Goal: Information Seeking & Learning: Learn about a topic

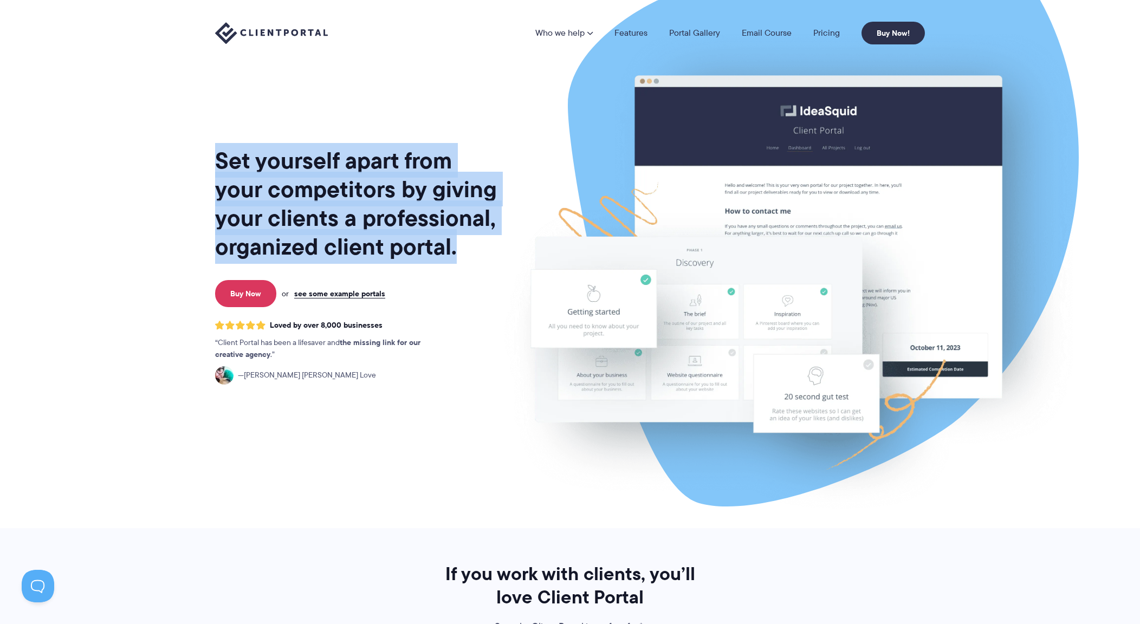
drag, startPoint x: 216, startPoint y: 161, endPoint x: 478, endPoint y: 249, distance: 277.2
click at [478, 249] on h1 "Set yourself apart from your competitors by giving your clients a professional,…" at bounding box center [357, 203] width 284 height 115
click at [474, 246] on h1 "Set yourself apart from your competitors by giving your clients a professional,…" at bounding box center [357, 203] width 284 height 115
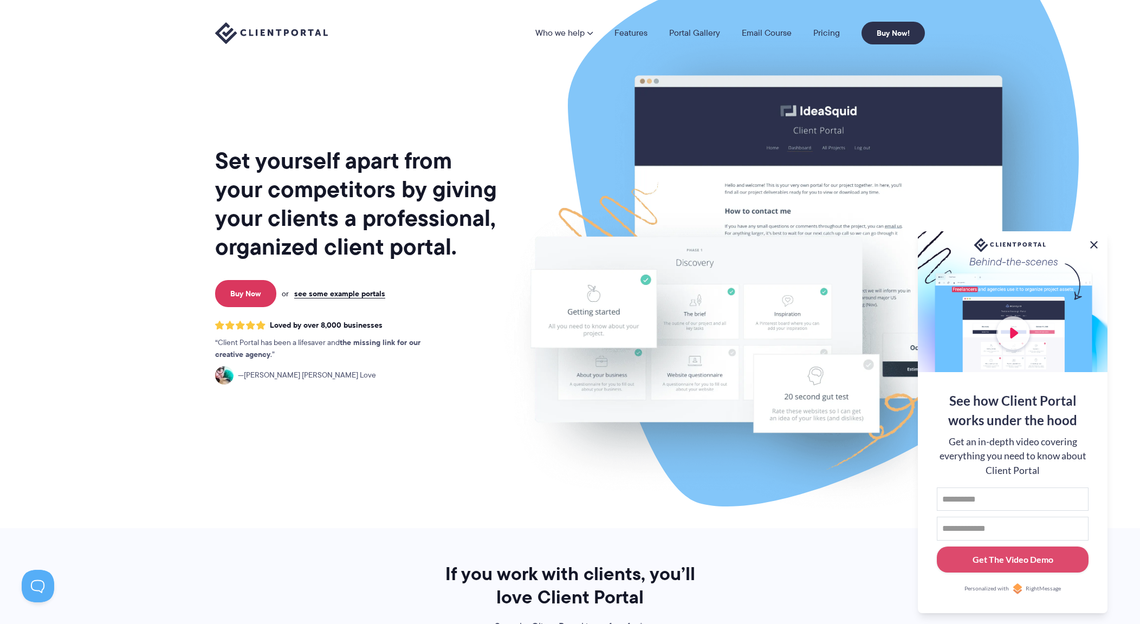
click at [1093, 242] on button at bounding box center [1093, 244] width 13 height 13
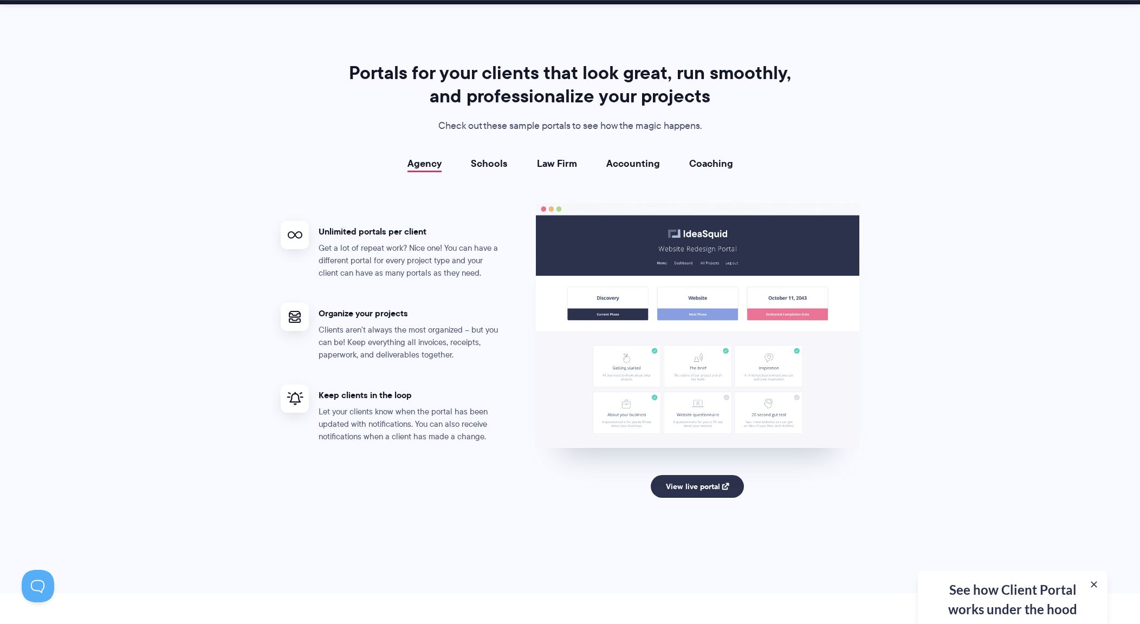
scroll to position [1908, 0]
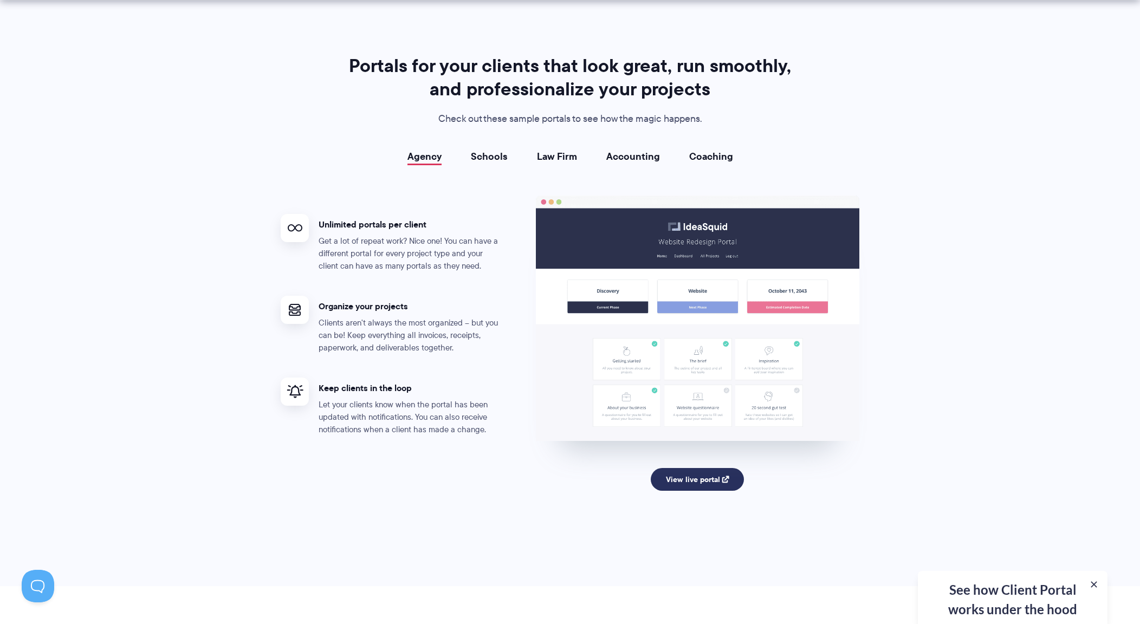
click at [711, 482] on link "View live portal" at bounding box center [698, 479] width 94 height 23
click at [509, 154] on li "Schools" at bounding box center [489, 156] width 66 height 11
click at [495, 159] on link "Schools" at bounding box center [489, 156] width 37 height 11
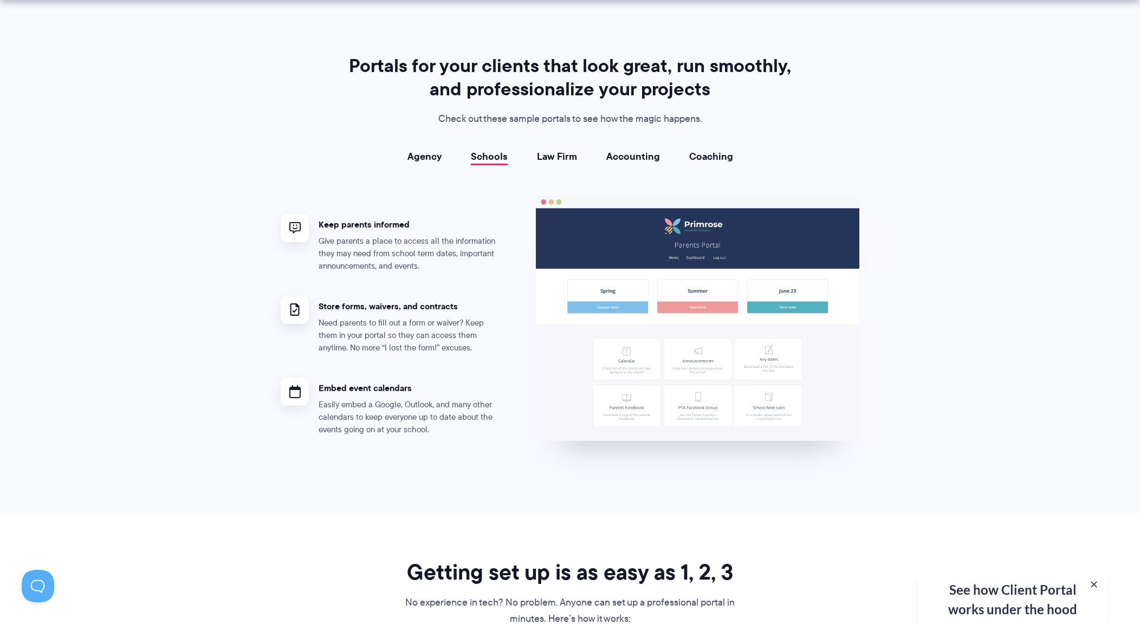
click at [144, 372] on section "Portals for your clients that look great, run smoothly, and professionalize you…" at bounding box center [570, 255] width 1140 height 516
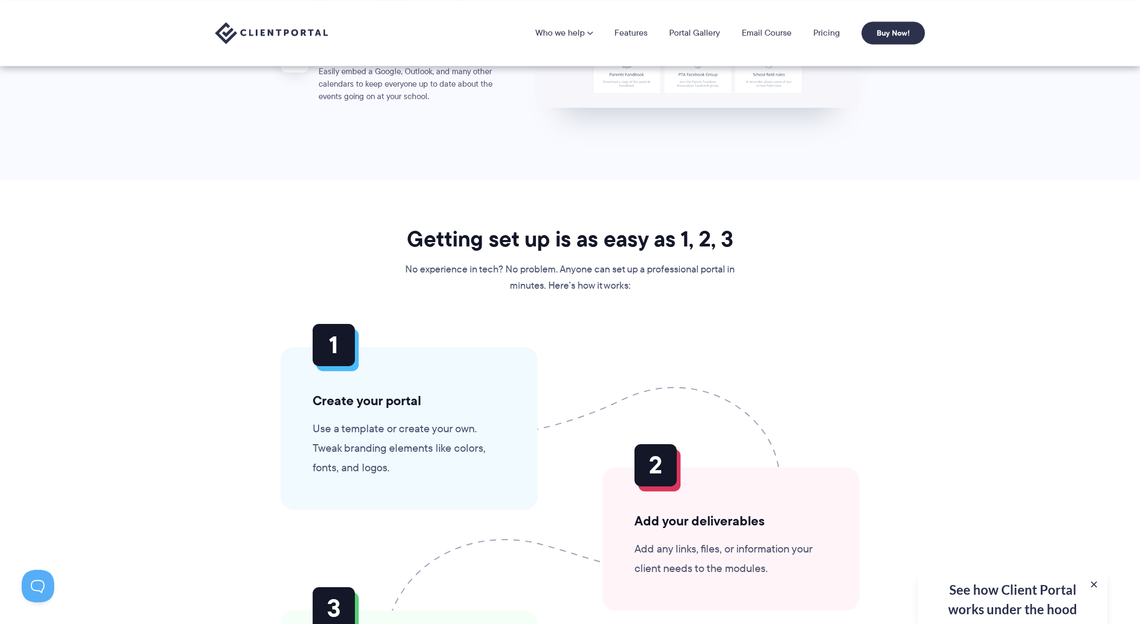
scroll to position [1678, 0]
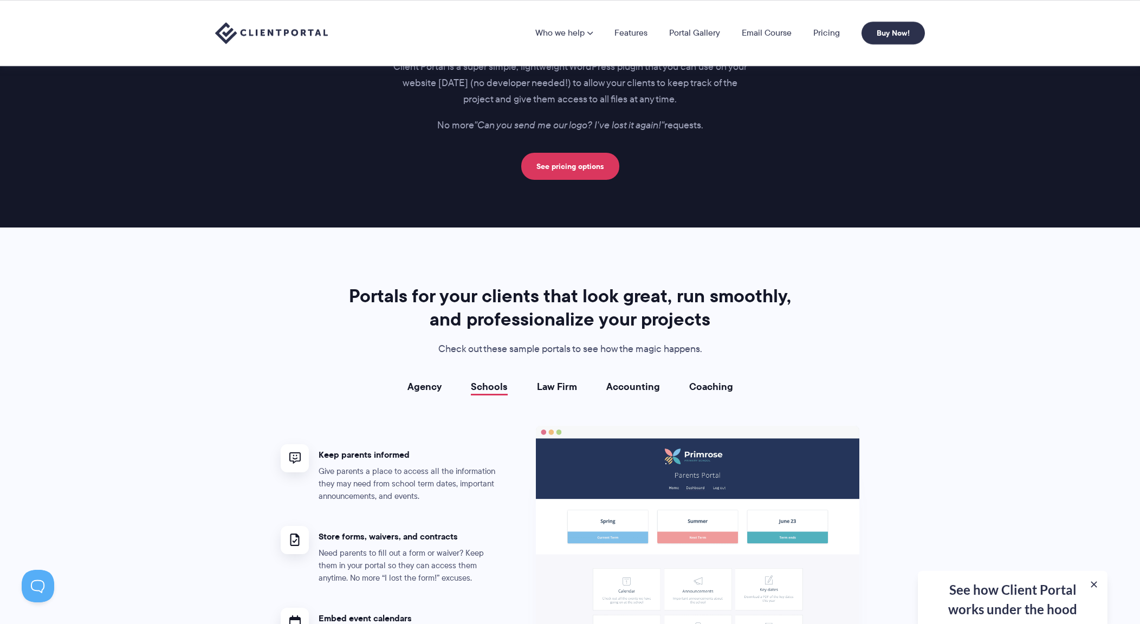
click at [254, 306] on section "Portals for your clients that look great, run smoothly, and professionalize you…" at bounding box center [570, 486] width 1140 height 516
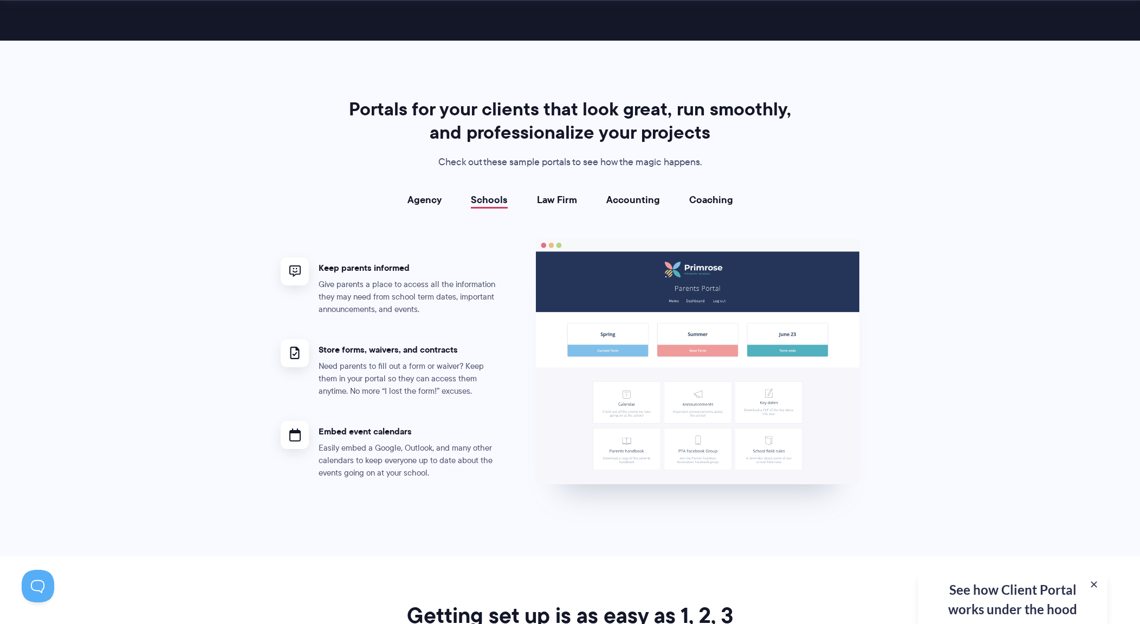
scroll to position [1885, 0]
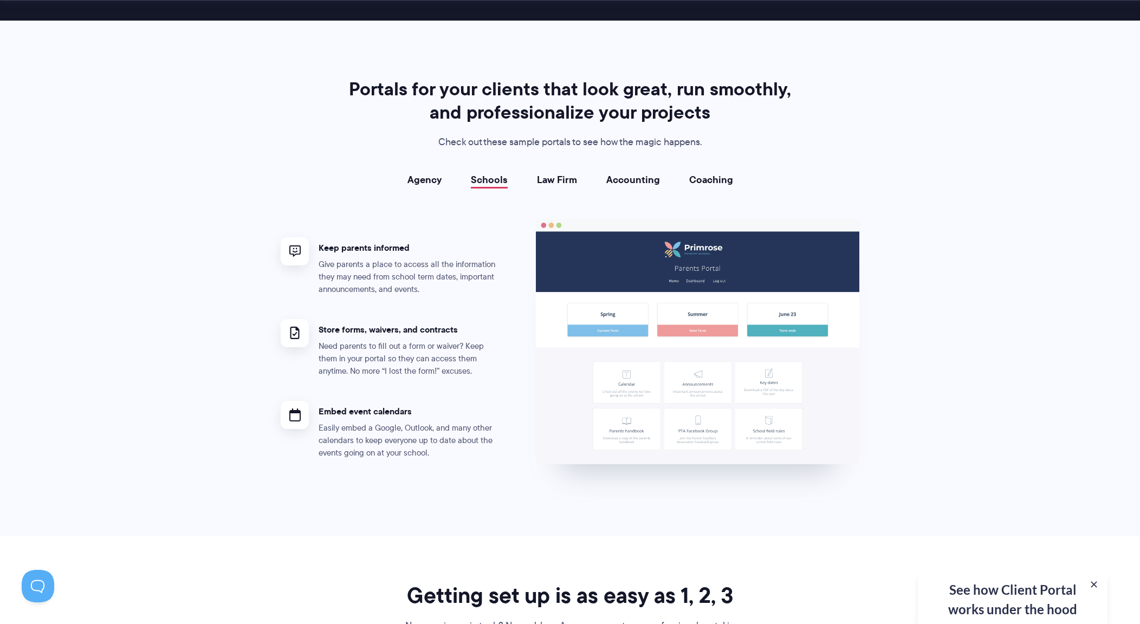
click at [556, 175] on link "Law Firm" at bounding box center [557, 179] width 40 height 11
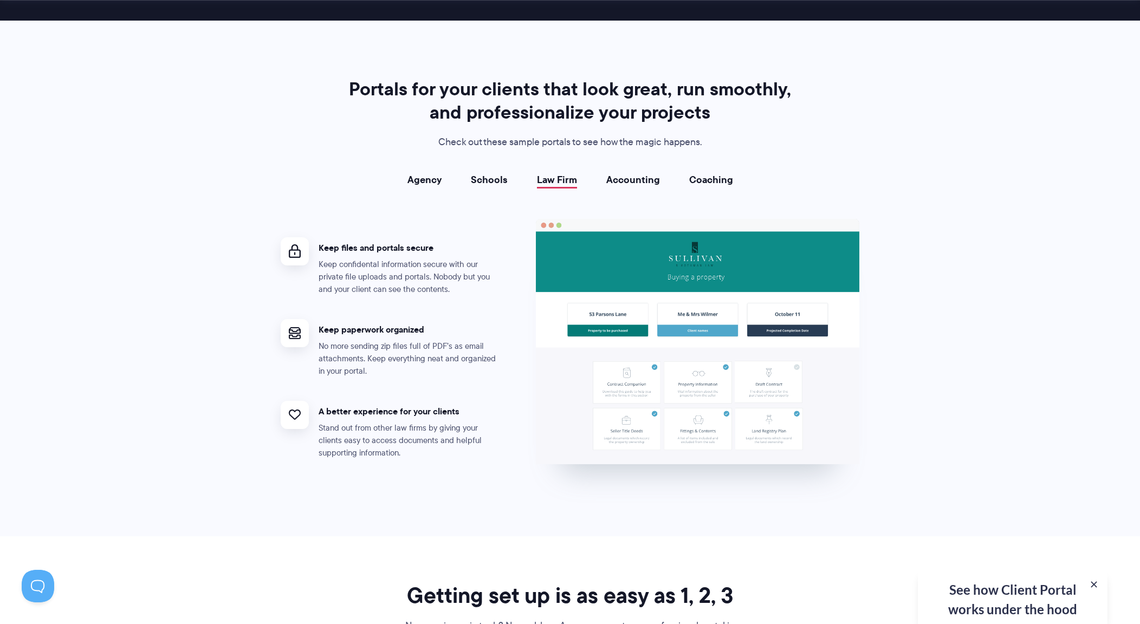
click at [426, 176] on link "Agency" at bounding box center [424, 179] width 34 height 11
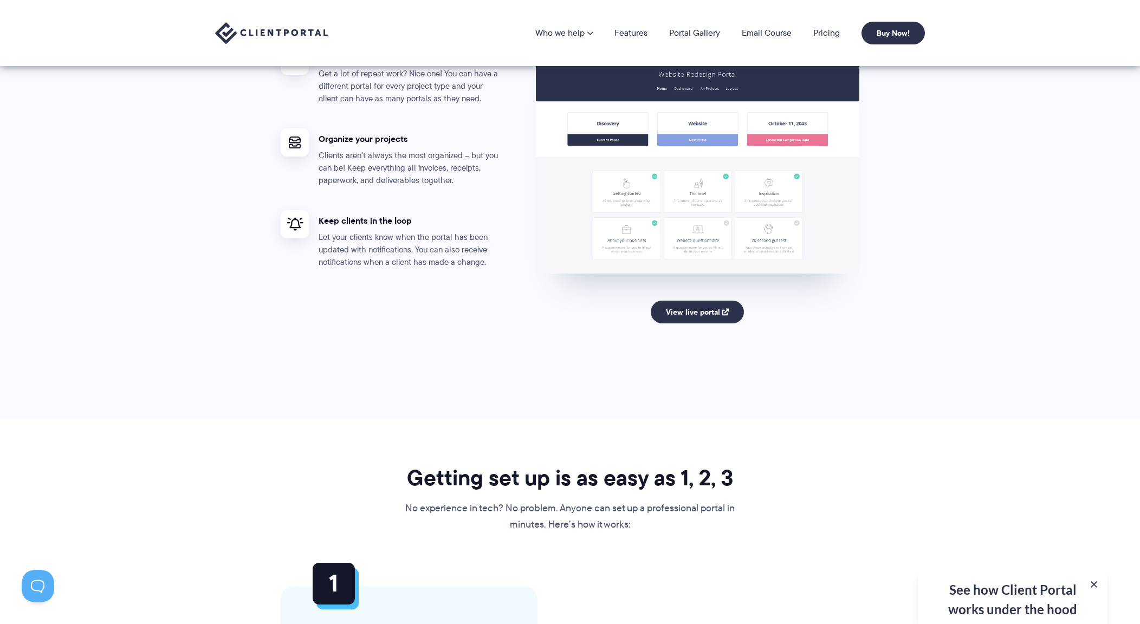
scroll to position [1901, 0]
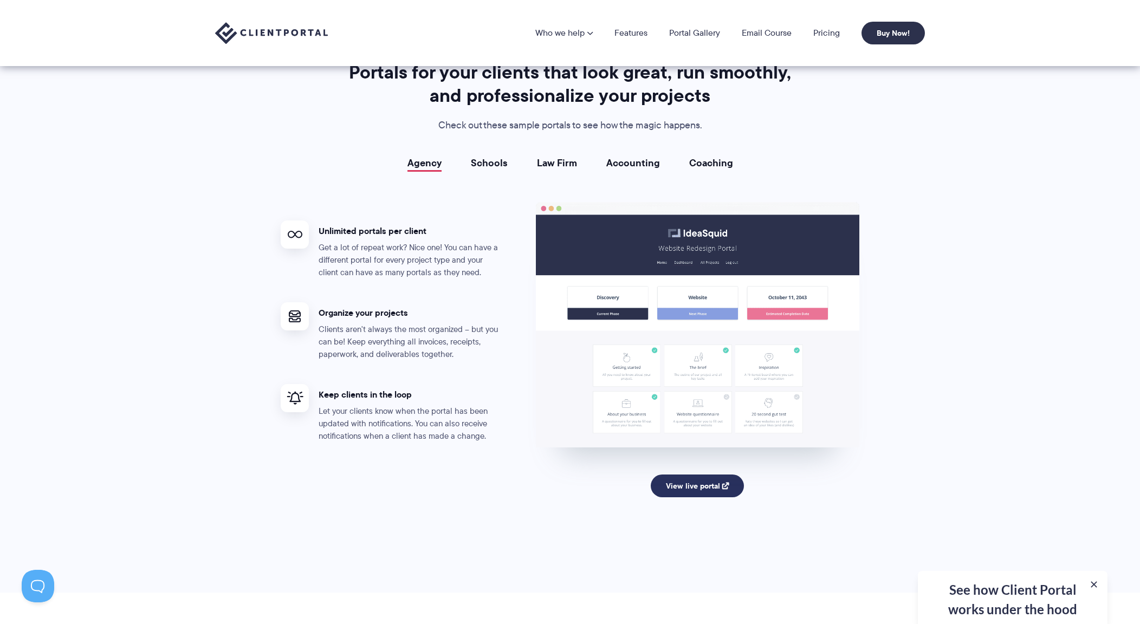
click at [710, 487] on link "View live portal" at bounding box center [698, 486] width 94 height 23
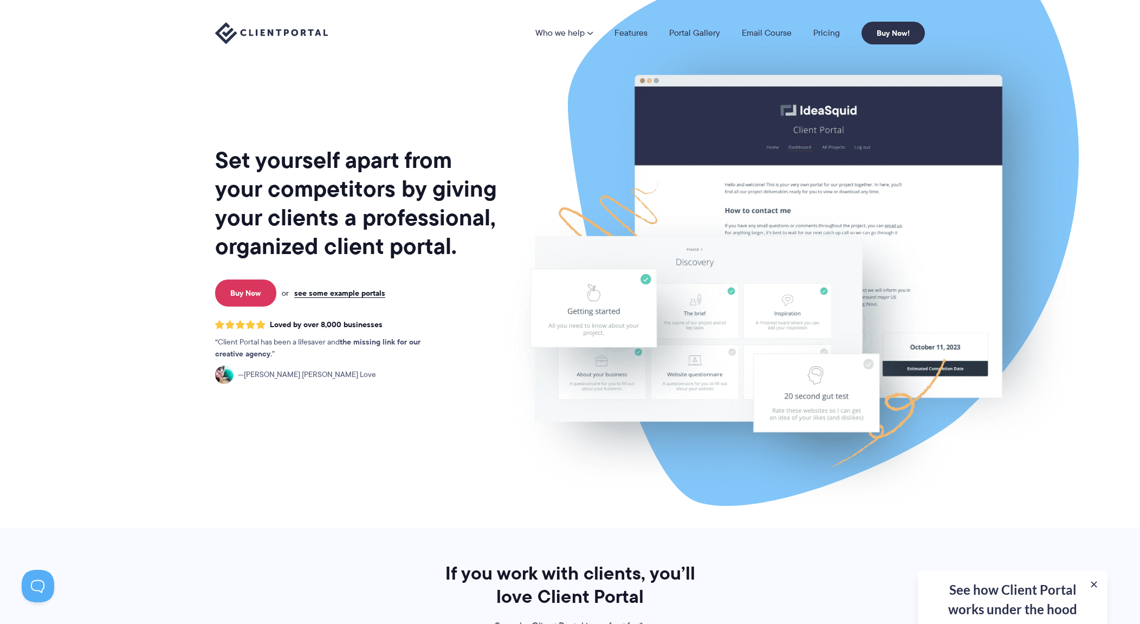
scroll to position [0, 0]
click at [828, 40] on nav "Who we help Who we help View pricing Agencies See how Client Portal can help gi…" at bounding box center [730, 33] width 390 height 23
click at [827, 36] on link "Pricing" at bounding box center [826, 33] width 27 height 9
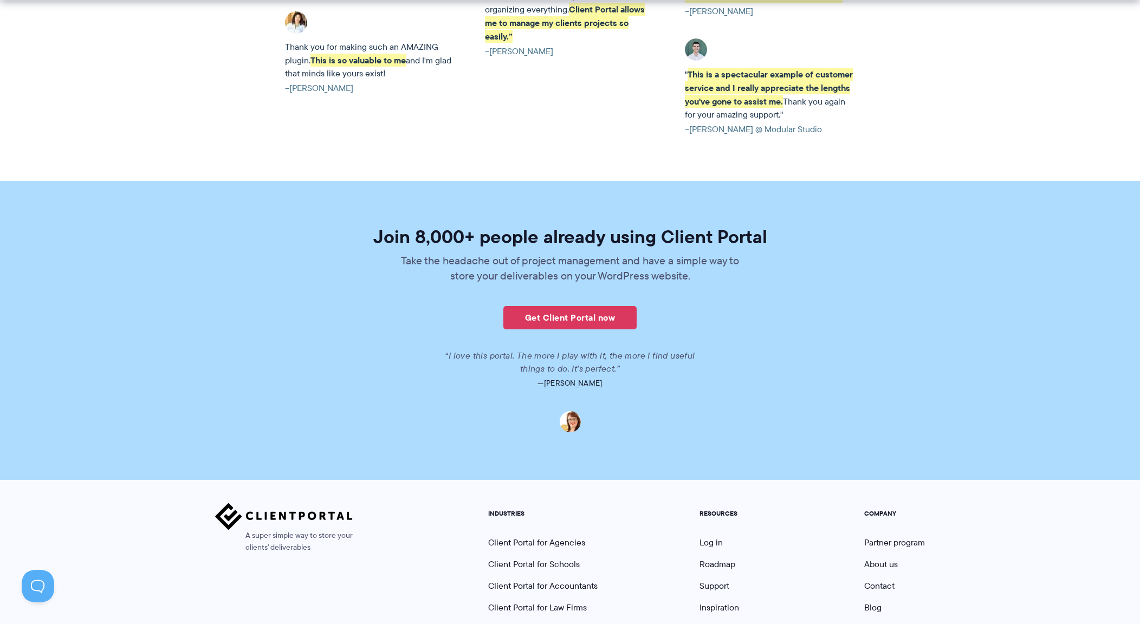
scroll to position [2446, 0]
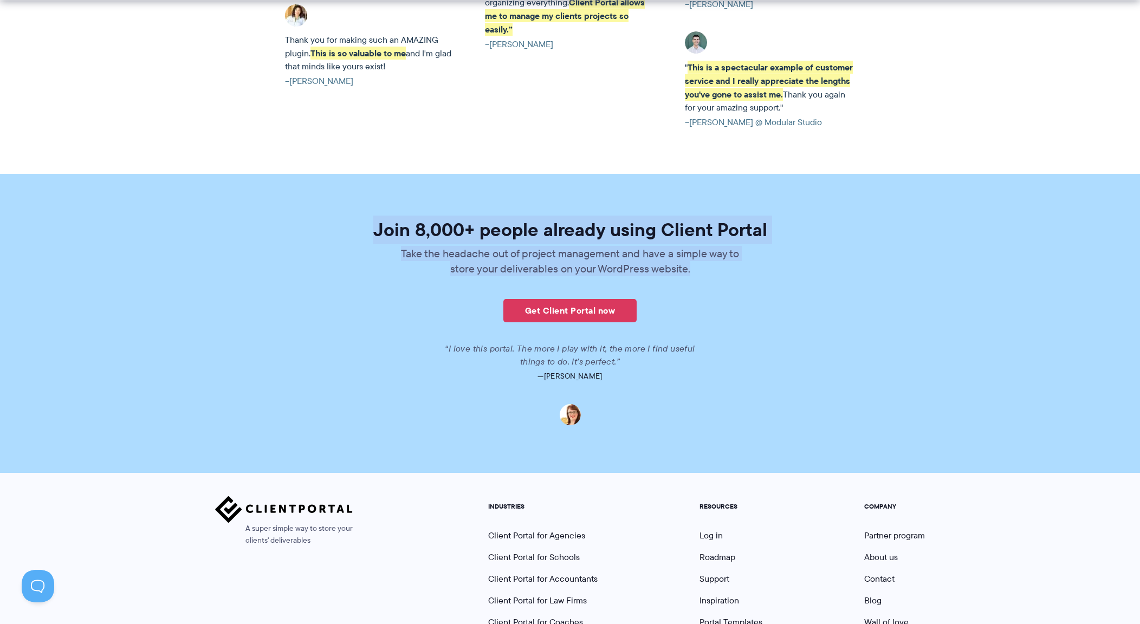
drag, startPoint x: 373, startPoint y: 215, endPoint x: 841, endPoint y: 261, distance: 469.9
click at [841, 261] on div "Join 8,000+ people already using Client Portal Take the headache out of project…" at bounding box center [570, 323] width 625 height 205
drag, startPoint x: 716, startPoint y: 258, endPoint x: 330, endPoint y: 213, distance: 388.4
click at [330, 221] on div "Join 8,000+ people already using Client Portal Take the headache out of project…" at bounding box center [570, 323] width 625 height 205
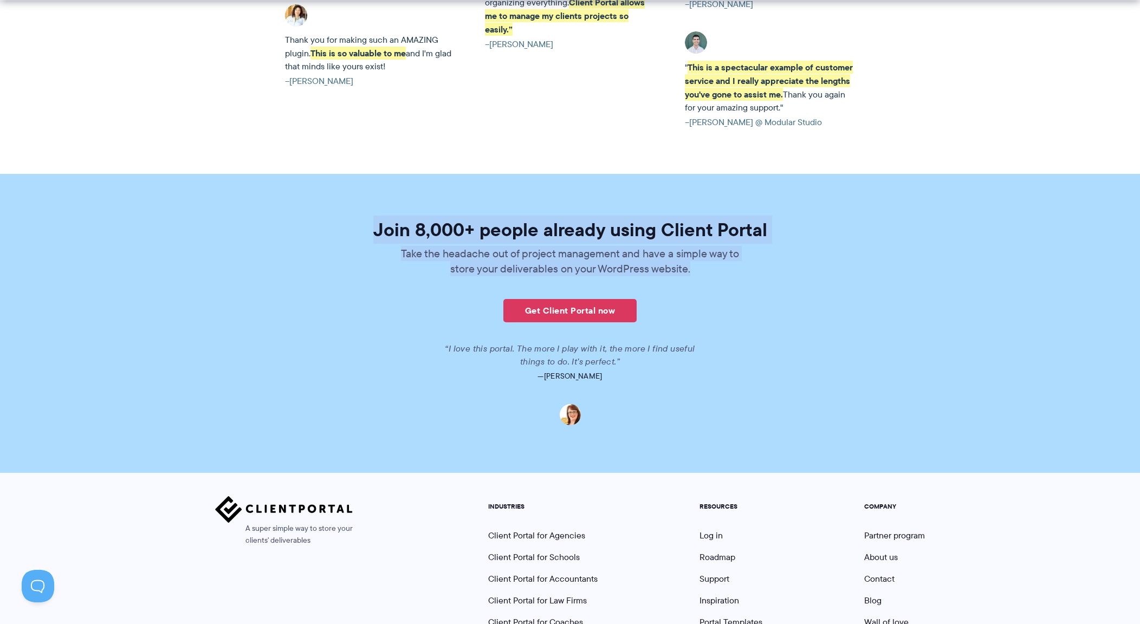
click at [329, 221] on h2 "Join 8,000+ people already using Client Portal" at bounding box center [570, 230] width 608 height 18
drag, startPoint x: 384, startPoint y: 218, endPoint x: 794, endPoint y: 267, distance: 412.5
click at [794, 267] on div "Join 8,000+ people already using Client Portal Take the headache out of project…" at bounding box center [570, 323] width 625 height 205
click at [792, 264] on div "Join 8,000+ people already using Client Portal Take the headache out of project…" at bounding box center [570, 323] width 625 height 205
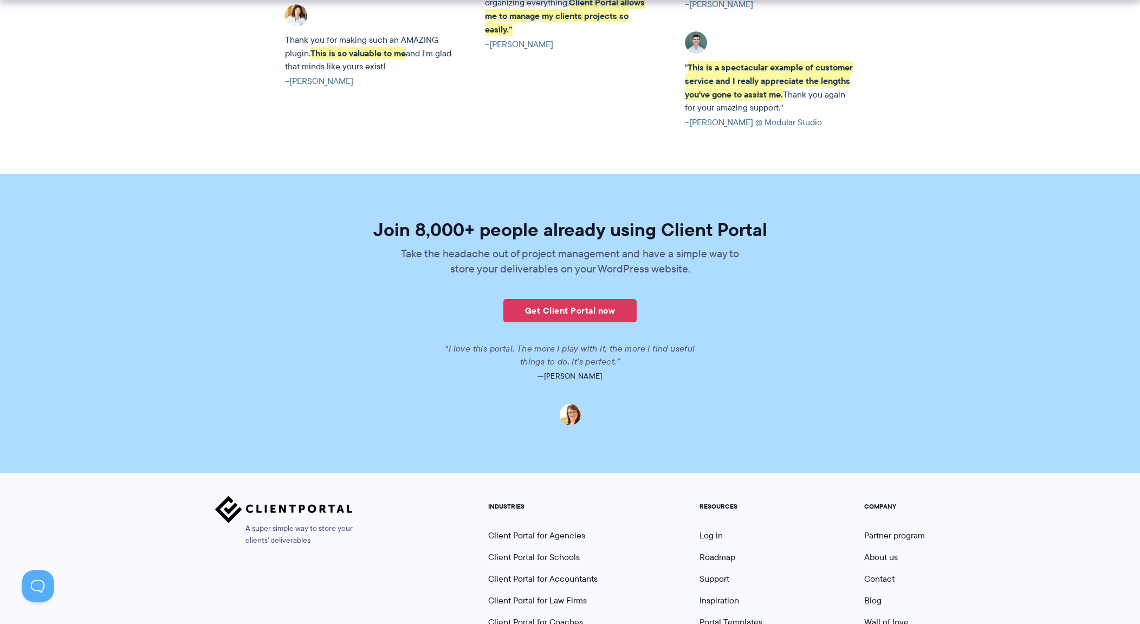
scroll to position [2526, 0]
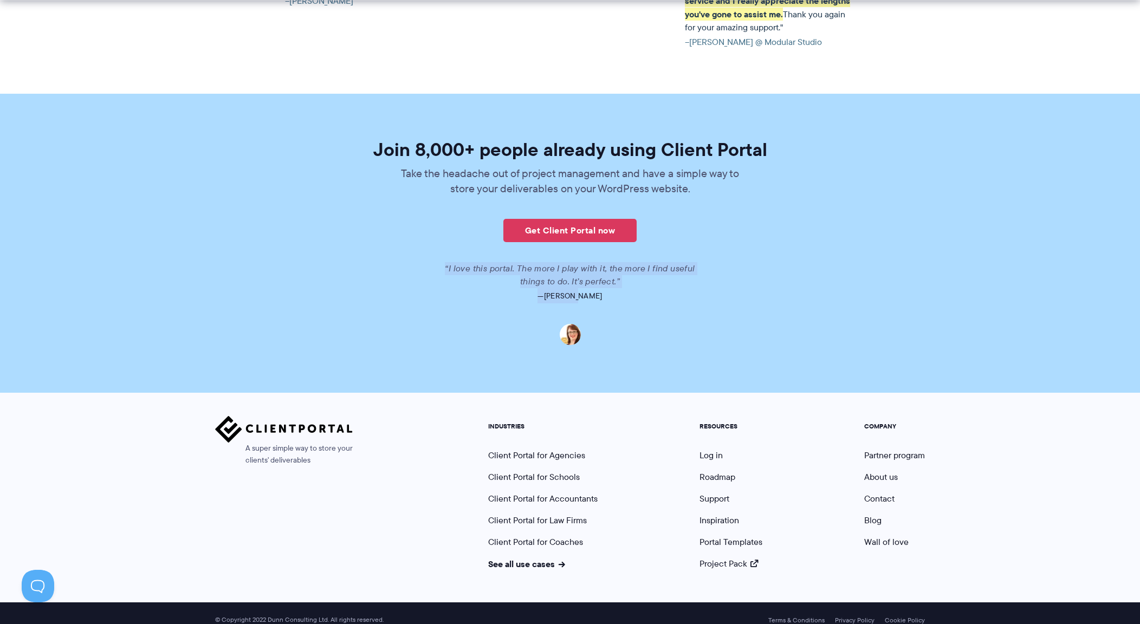
drag, startPoint x: 418, startPoint y: 254, endPoint x: 673, endPoint y: 276, distance: 255.6
click at [673, 276] on div "“I love this portal. The more I play with it, the more I find useful things to …" at bounding box center [570, 303] width 608 height 83
drag, startPoint x: 740, startPoint y: 281, endPoint x: 757, endPoint y: 317, distance: 40.2
click at [757, 317] on div "“I love this portal. The more I play with it, the more I find useful things to …" at bounding box center [570, 303] width 608 height 83
click at [785, 317] on p at bounding box center [570, 331] width 608 height 28
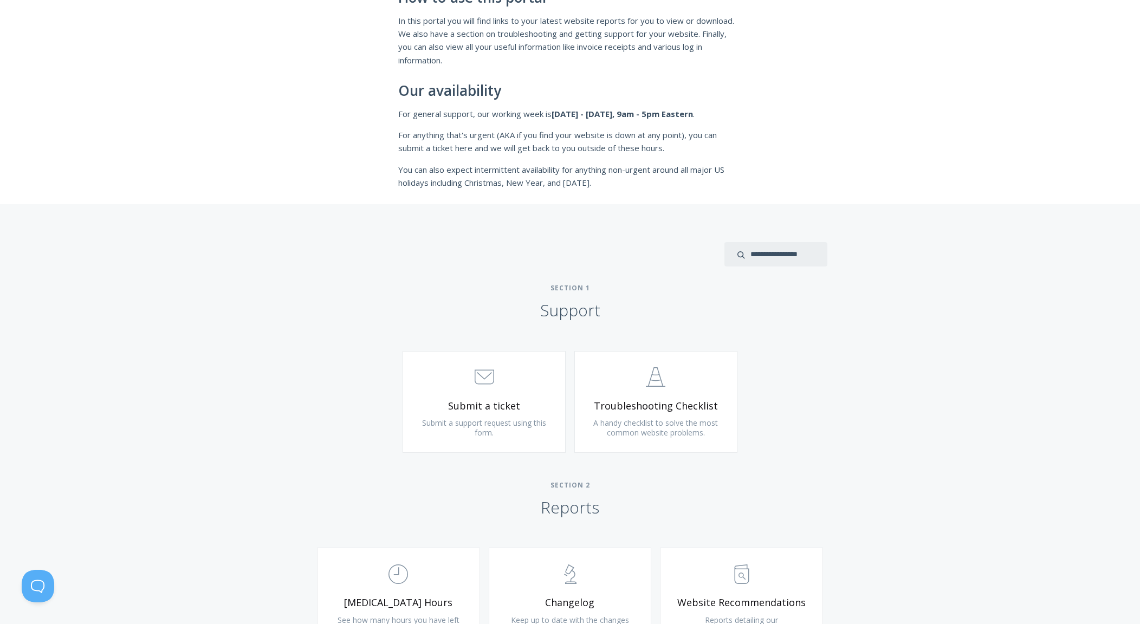
scroll to position [373, 0]
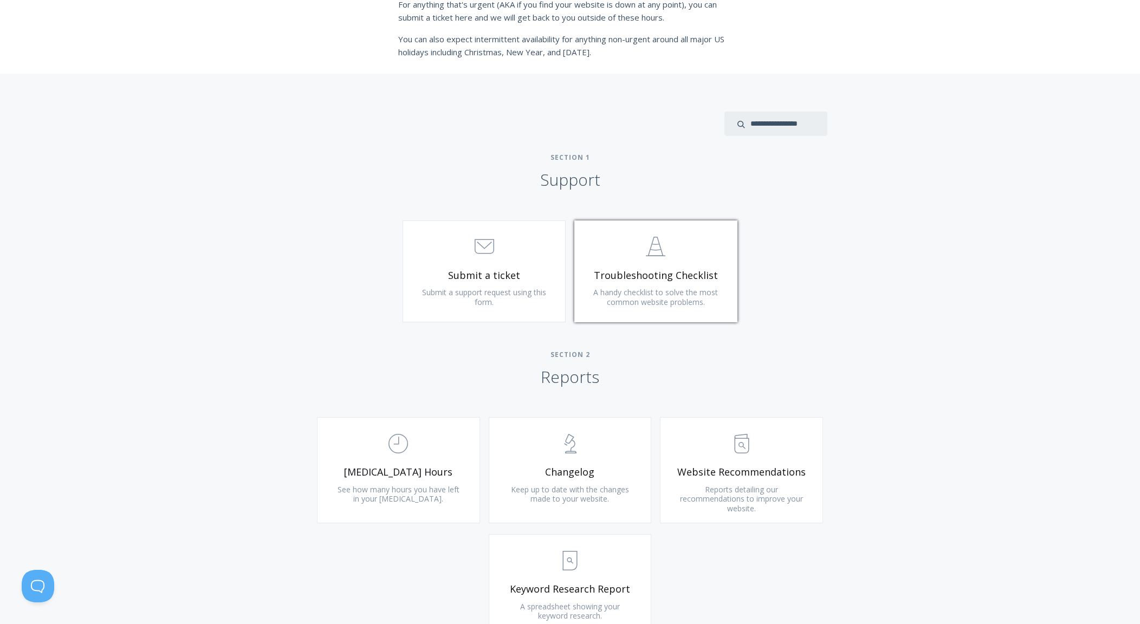
click at [679, 293] on span "A handy checklist to solve the most common website problems." at bounding box center [655, 297] width 125 height 20
click at [375, 327] on div ".st0{fill:none;stroke:#000000;stroke-width:2;stroke-miterlimit:10;} 3. Communic…" at bounding box center [570, 277] width 555 height 113
click at [471, 272] on span "Submit a ticket" at bounding box center [484, 275] width 130 height 12
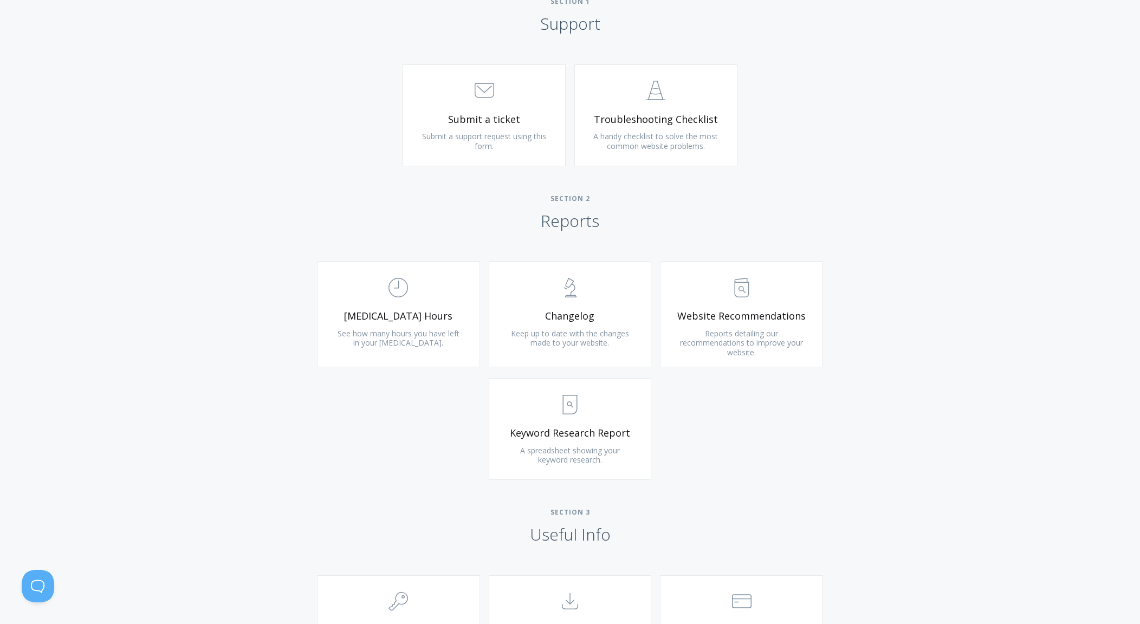
scroll to position [585, 0]
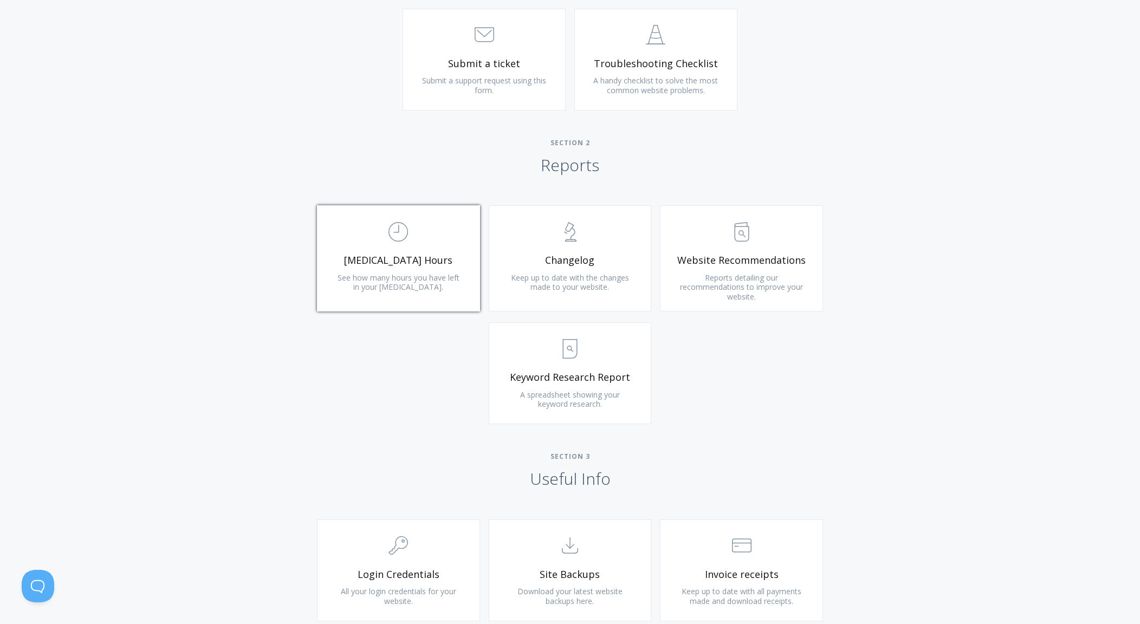
click at [401, 266] on span "[MEDICAL_DATA] Hours" at bounding box center [399, 260] width 130 height 12
click at [170, 117] on div "Type more than three characters to get results. See search results below. No se…" at bounding box center [570, 316] width 1140 height 908
click at [231, 457] on span "Section 3" at bounding box center [570, 456] width 1140 height 8
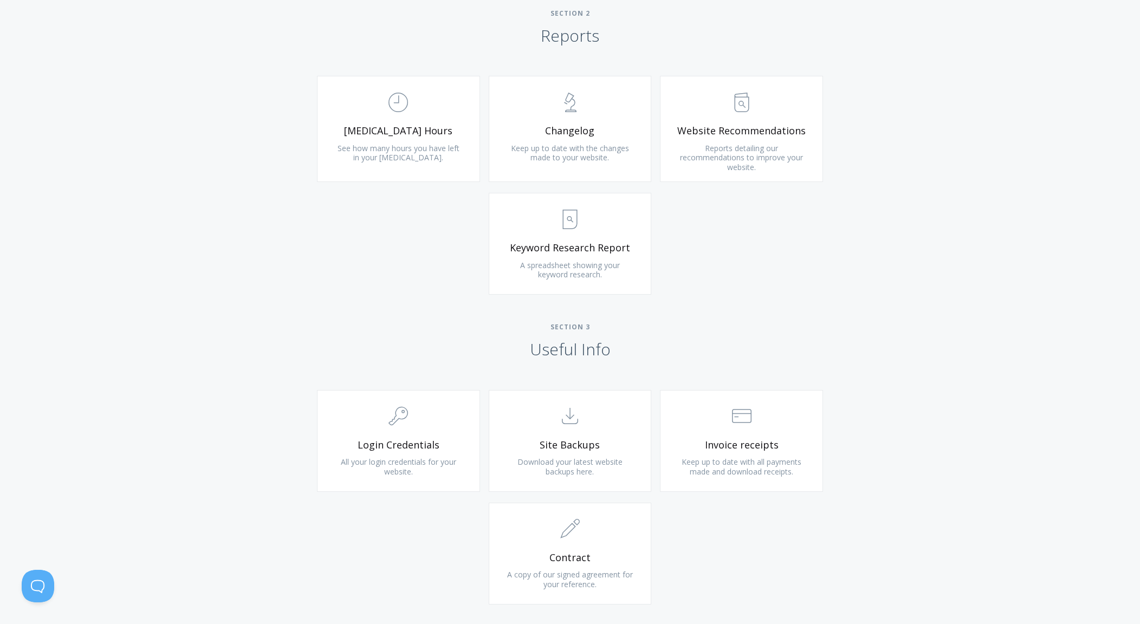
scroll to position [770, 0]
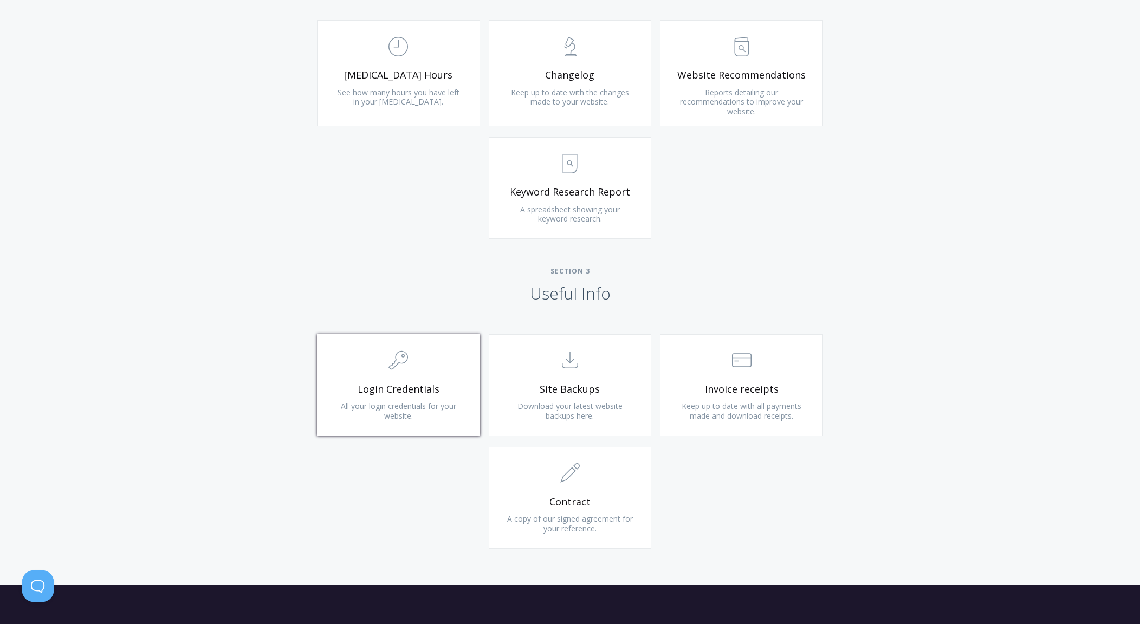
click at [341, 391] on span "Login Credentials" at bounding box center [399, 389] width 130 height 12
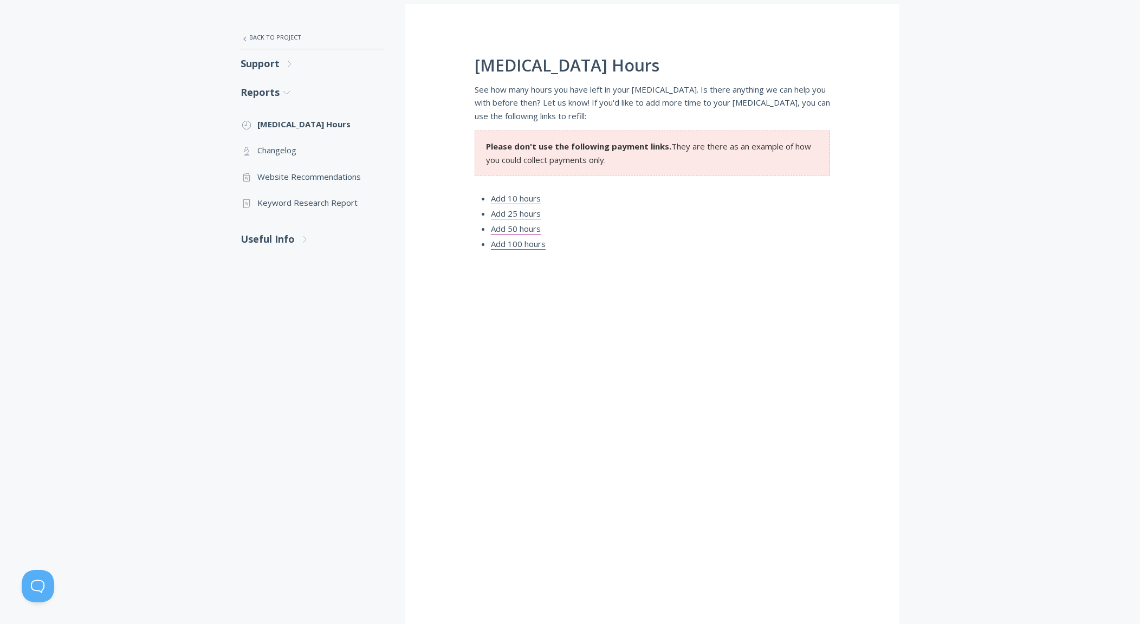
scroll to position [142, 0]
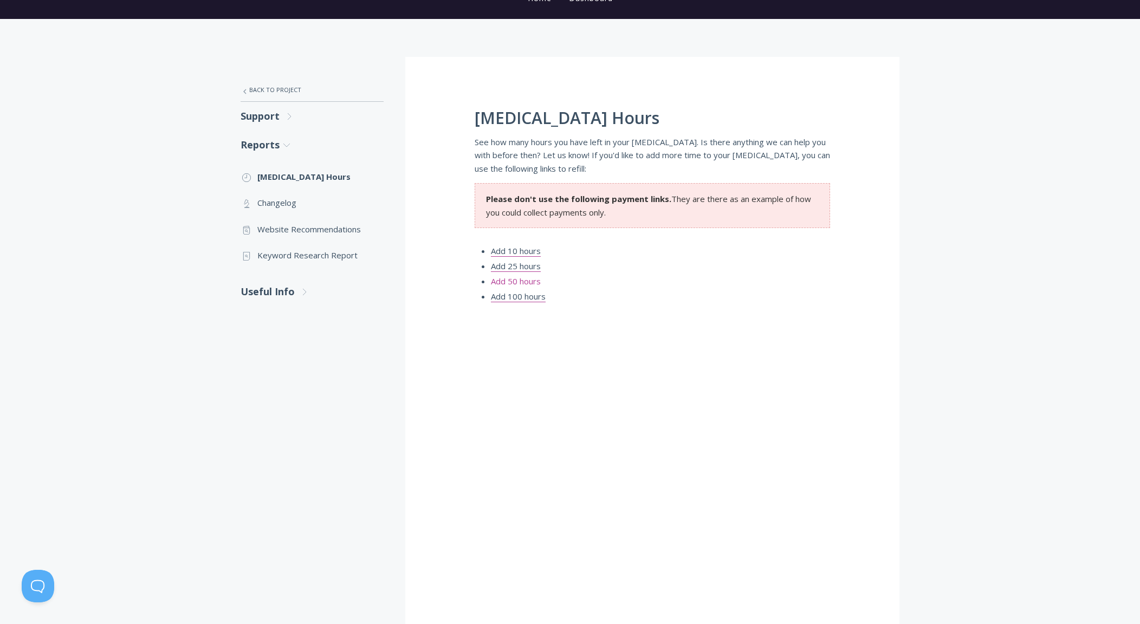
click at [513, 279] on link "Add 50 hours" at bounding box center [516, 281] width 50 height 11
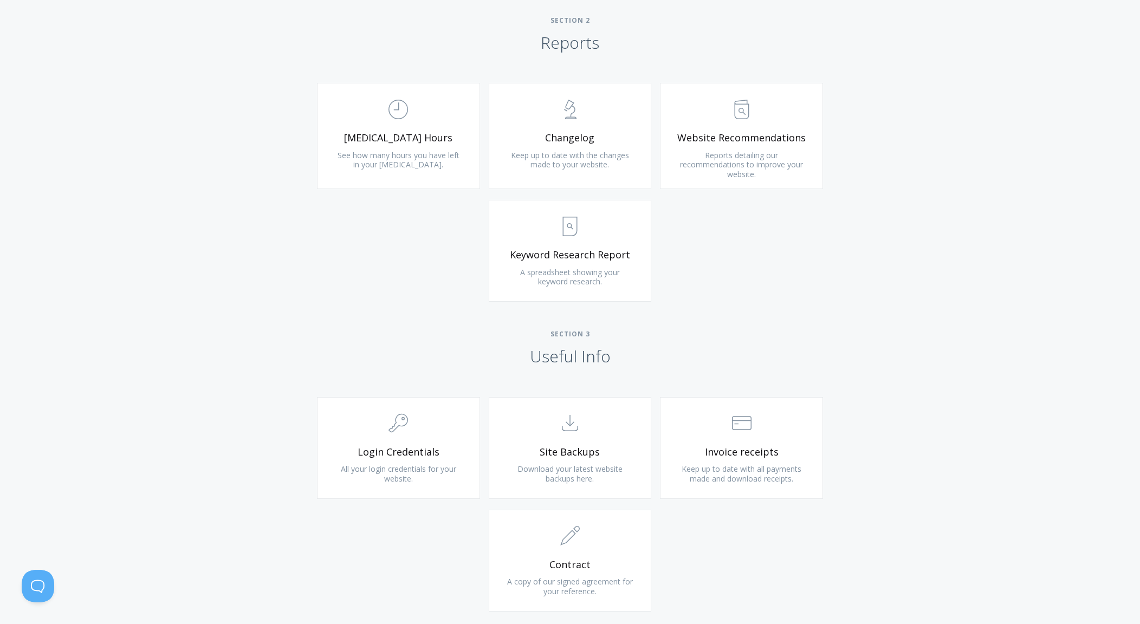
scroll to position [881, 0]
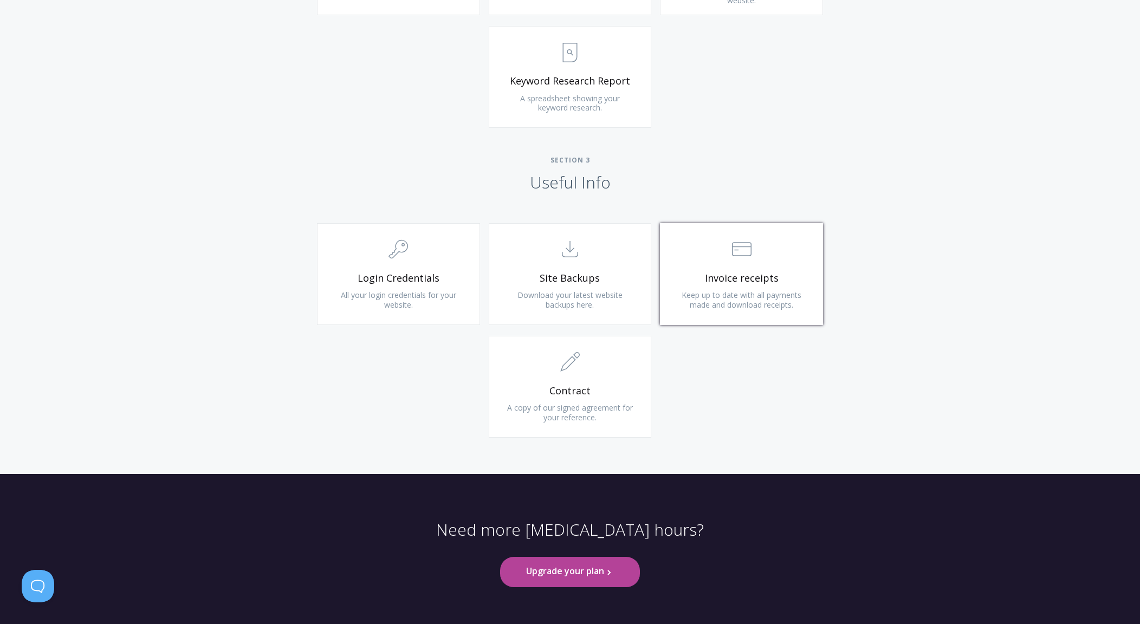
click at [718, 279] on span "Invoice receipts" at bounding box center [742, 278] width 130 height 12
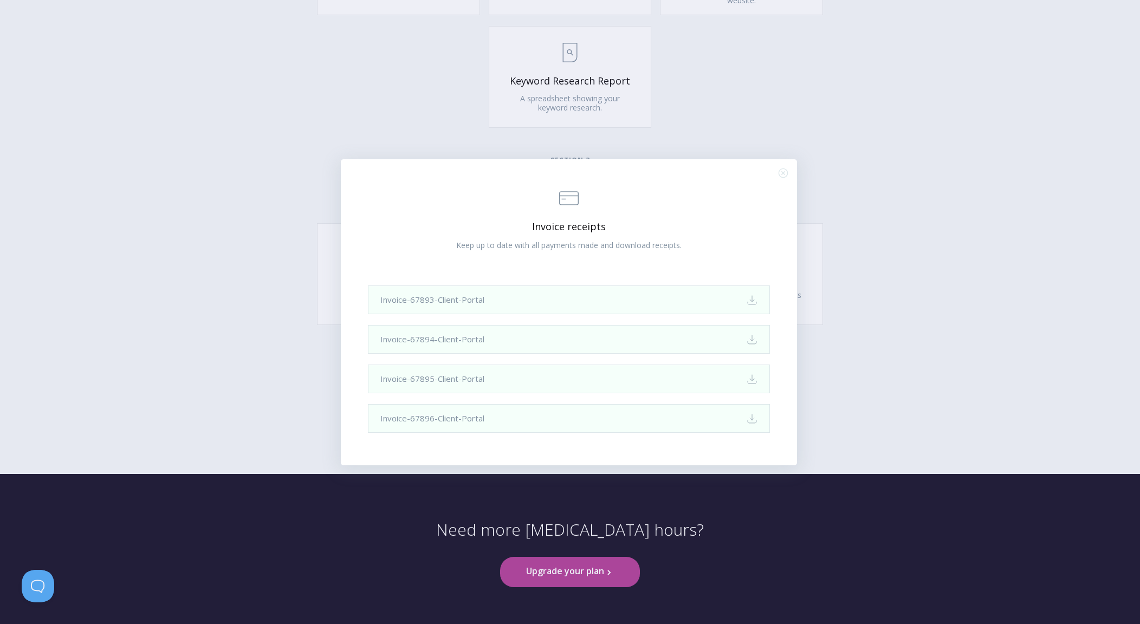
click at [942, 244] on div ".st0{fill:none;stroke:#000000;stroke-width:2;stroke-miterlimit:10;} Financial I…" at bounding box center [570, 312] width 1140 height 624
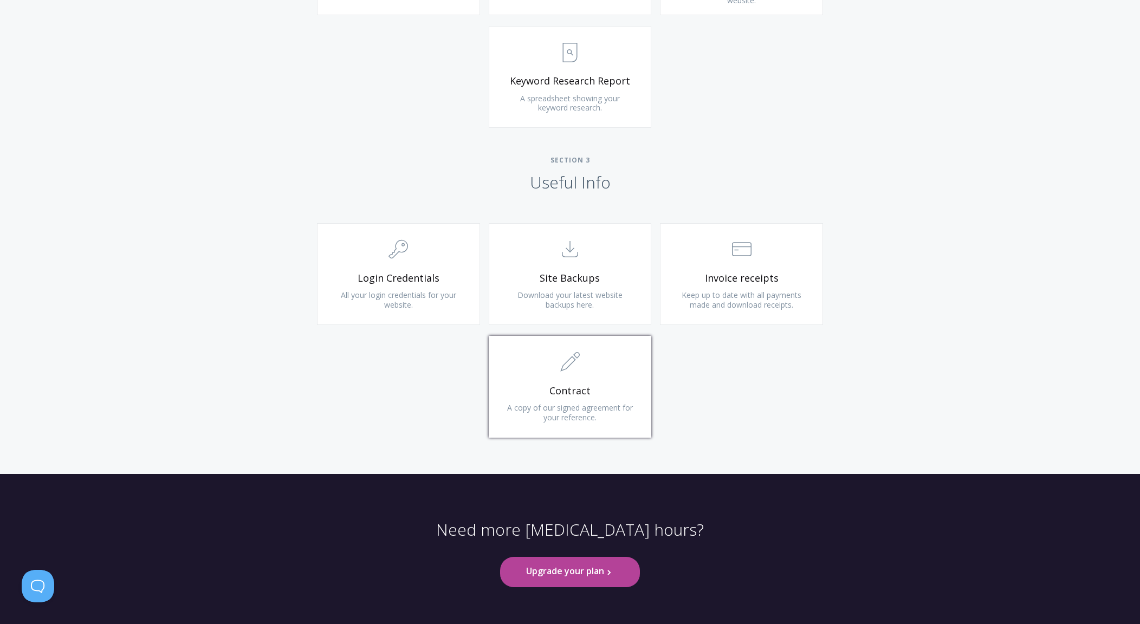
click at [648, 361] on link ".st0{fill:none;stroke:#000000;stroke-width:2;stroke-miterlimit:10;} 1. General …" at bounding box center [570, 387] width 163 height 102
